Goal: Transaction & Acquisition: Obtain resource

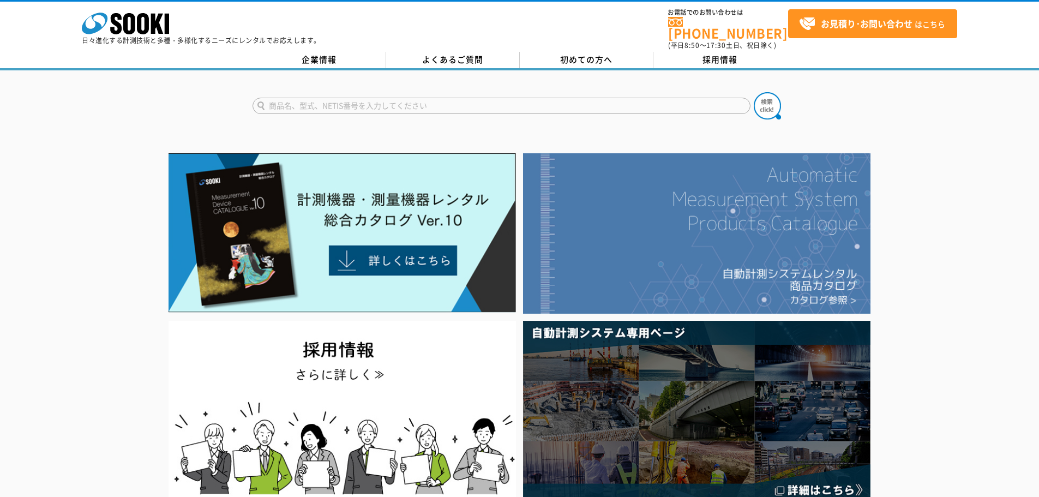
click at [653, 237] on img at bounding box center [696, 233] width 347 height 160
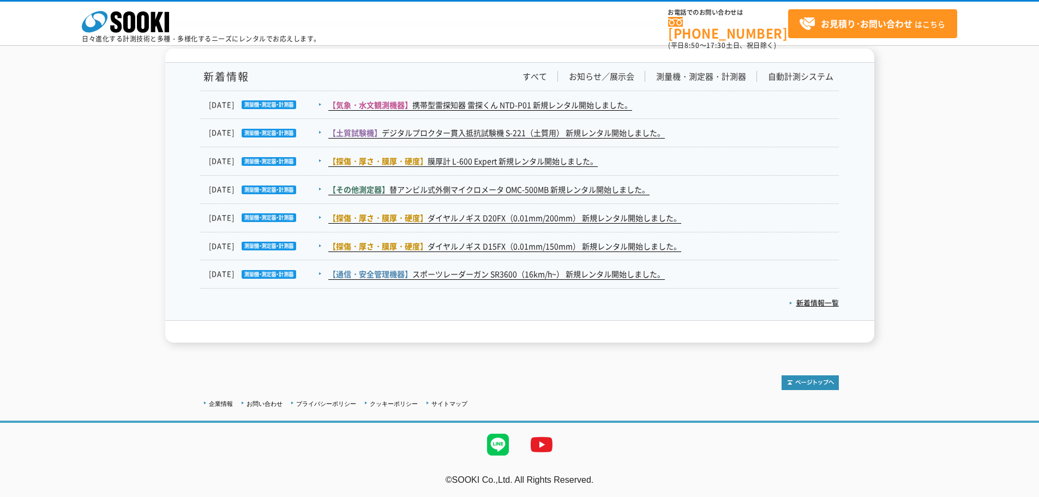
scroll to position [1681, 0]
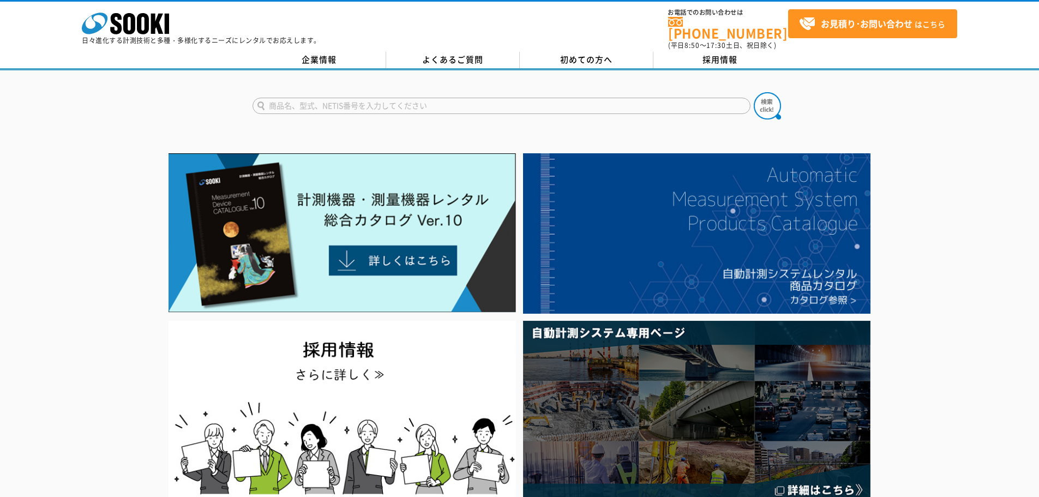
click at [420, 100] on input "text" at bounding box center [502, 106] width 498 height 16
type input "y"
type input "ユーティリティスキャン"
click at [754, 92] on button at bounding box center [767, 105] width 27 height 27
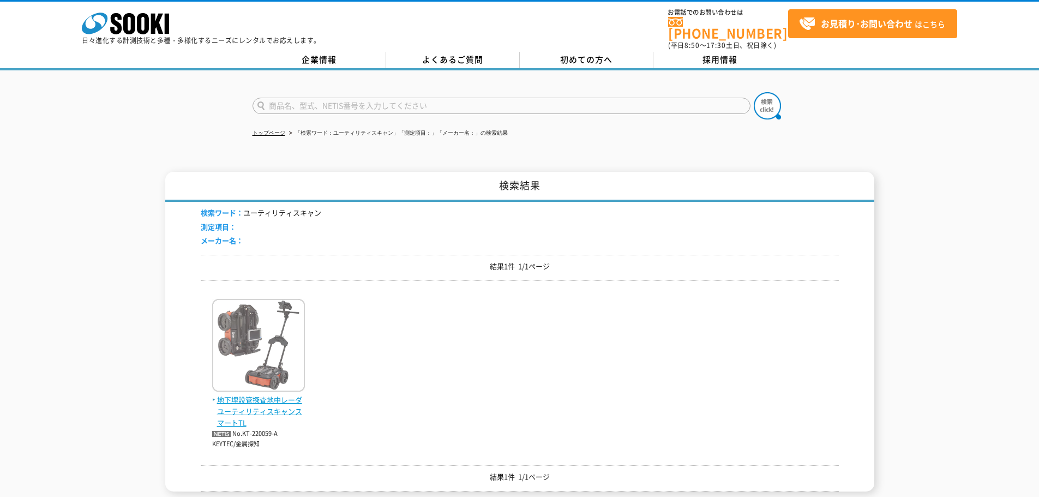
click at [250, 346] on img at bounding box center [258, 346] width 93 height 95
